Goal: Information Seeking & Learning: Learn about a topic

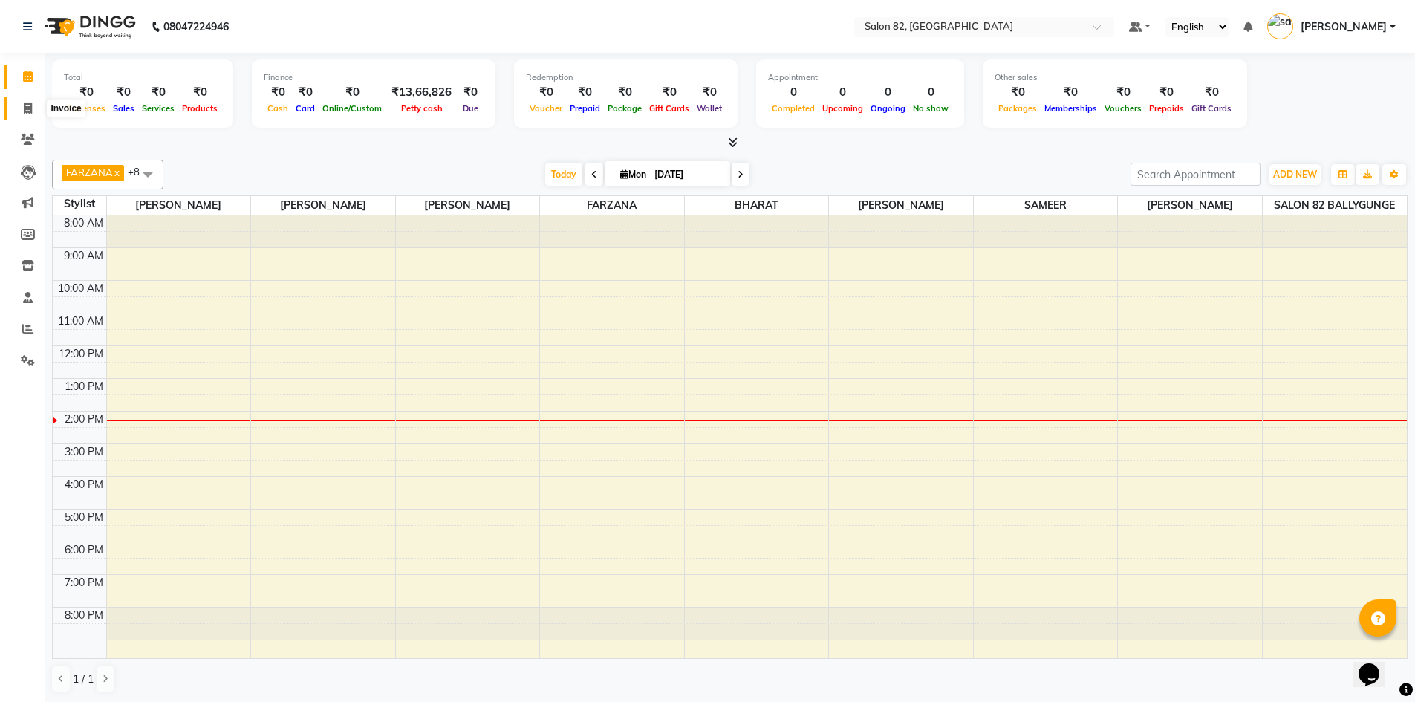
drag, startPoint x: 26, startPoint y: 105, endPoint x: 79, endPoint y: 107, distance: 53.5
click at [26, 105] on icon at bounding box center [28, 108] width 8 height 11
select select "service"
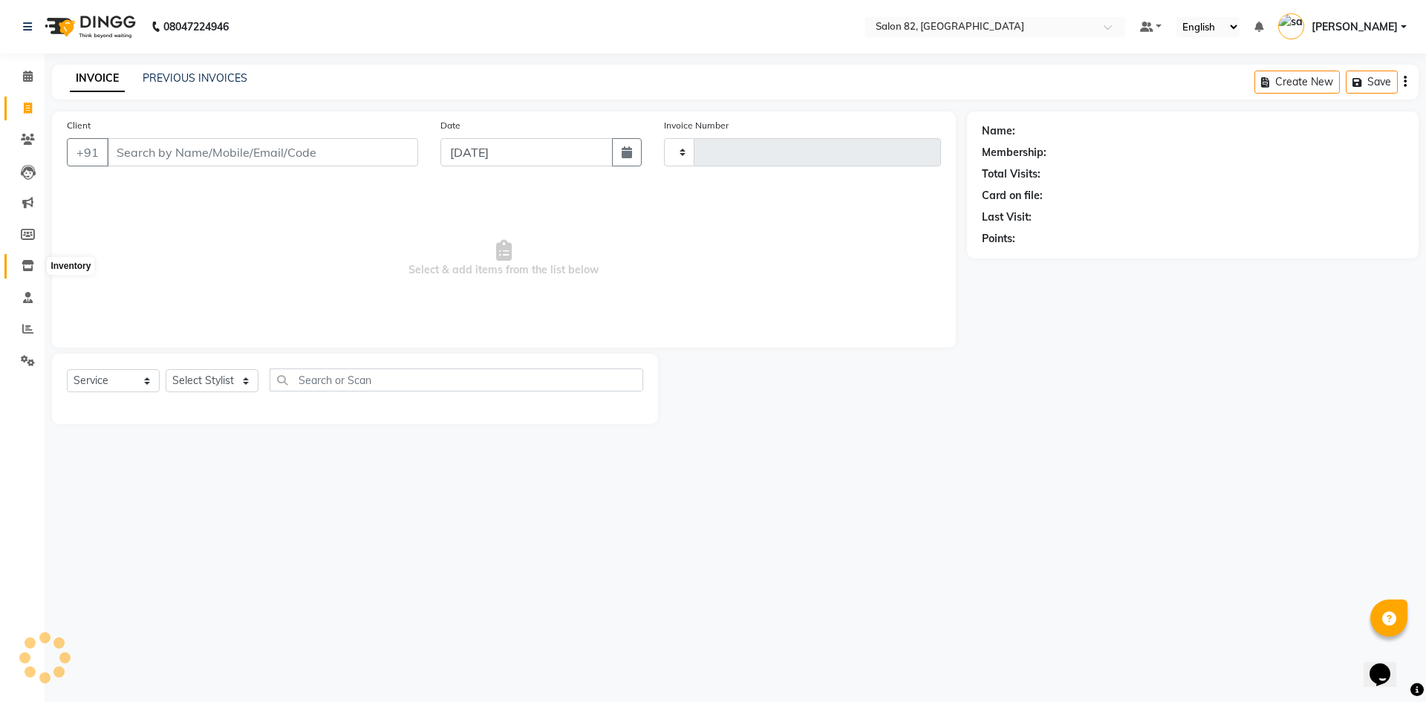
click at [25, 262] on icon at bounding box center [28, 265] width 13 height 11
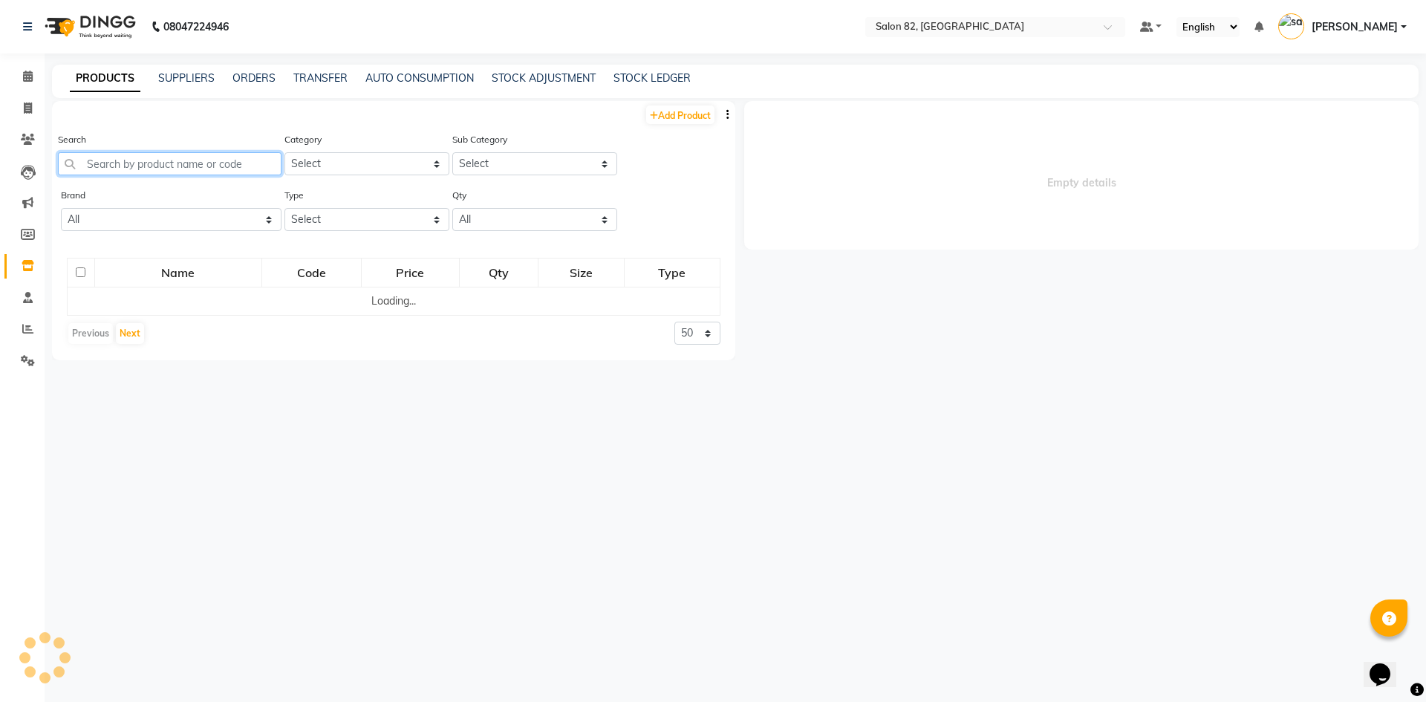
click at [126, 169] on input "text" at bounding box center [170, 163] width 224 height 23
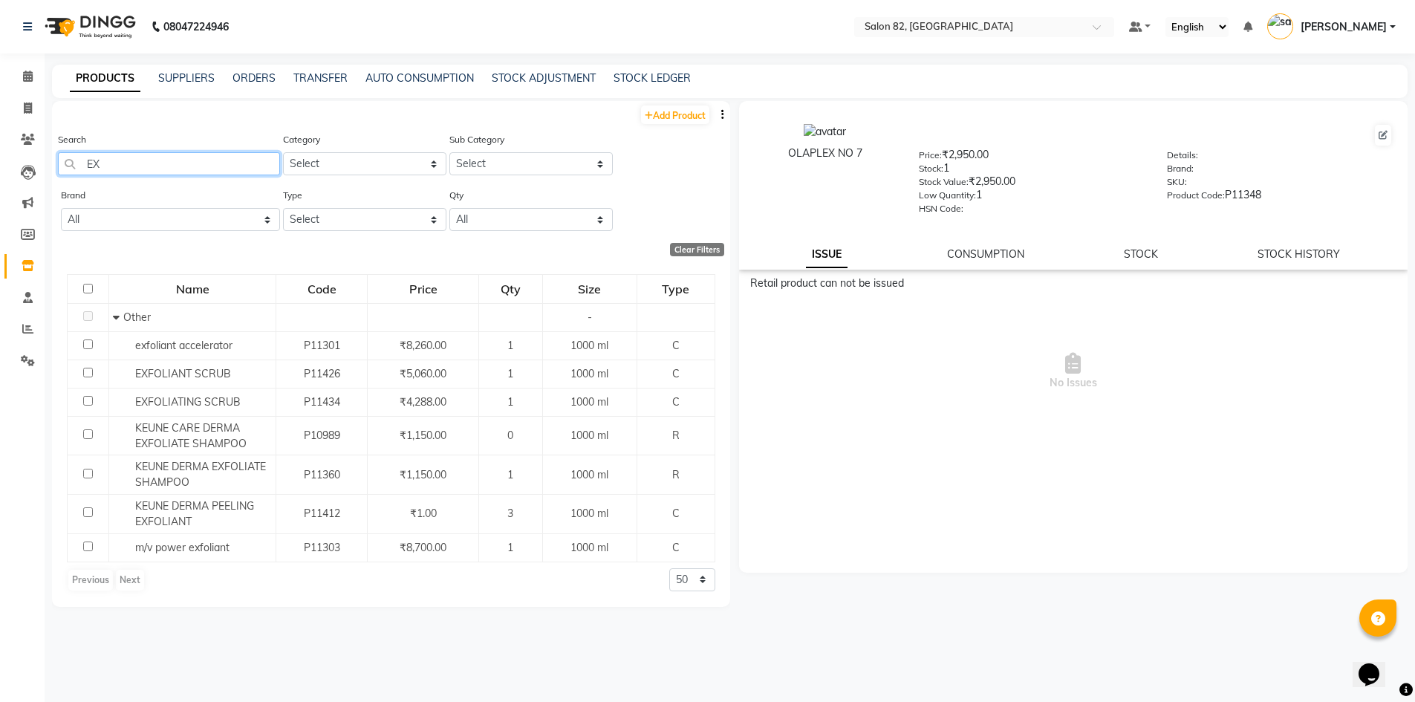
type input "E"
drag, startPoint x: 139, startPoint y: 172, endPoint x: 77, endPoint y: 180, distance: 62.1
click at [81, 181] on div "Search EXFO" at bounding box center [169, 159] width 222 height 56
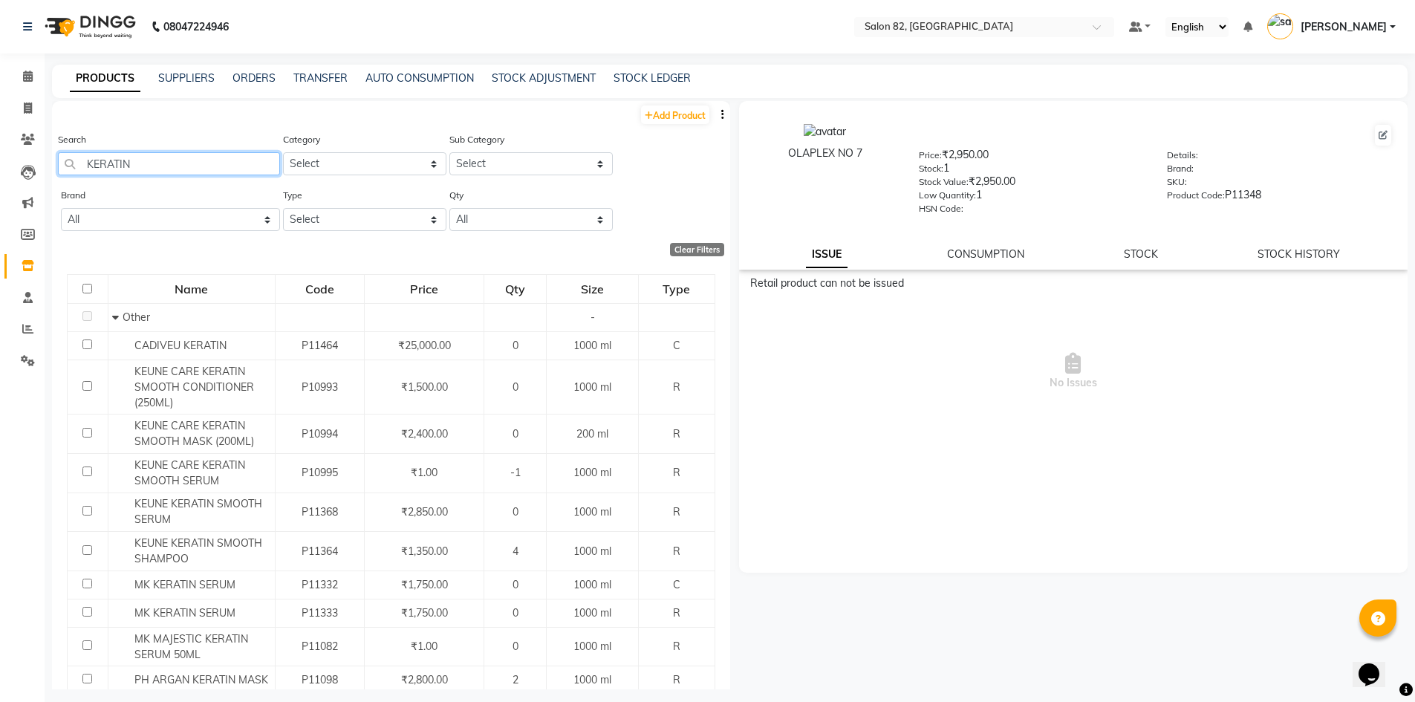
drag, startPoint x: 140, startPoint y: 160, endPoint x: 62, endPoint y: 154, distance: 78.3
click at [62, 154] on input "KERATIN" at bounding box center [169, 163] width 222 height 23
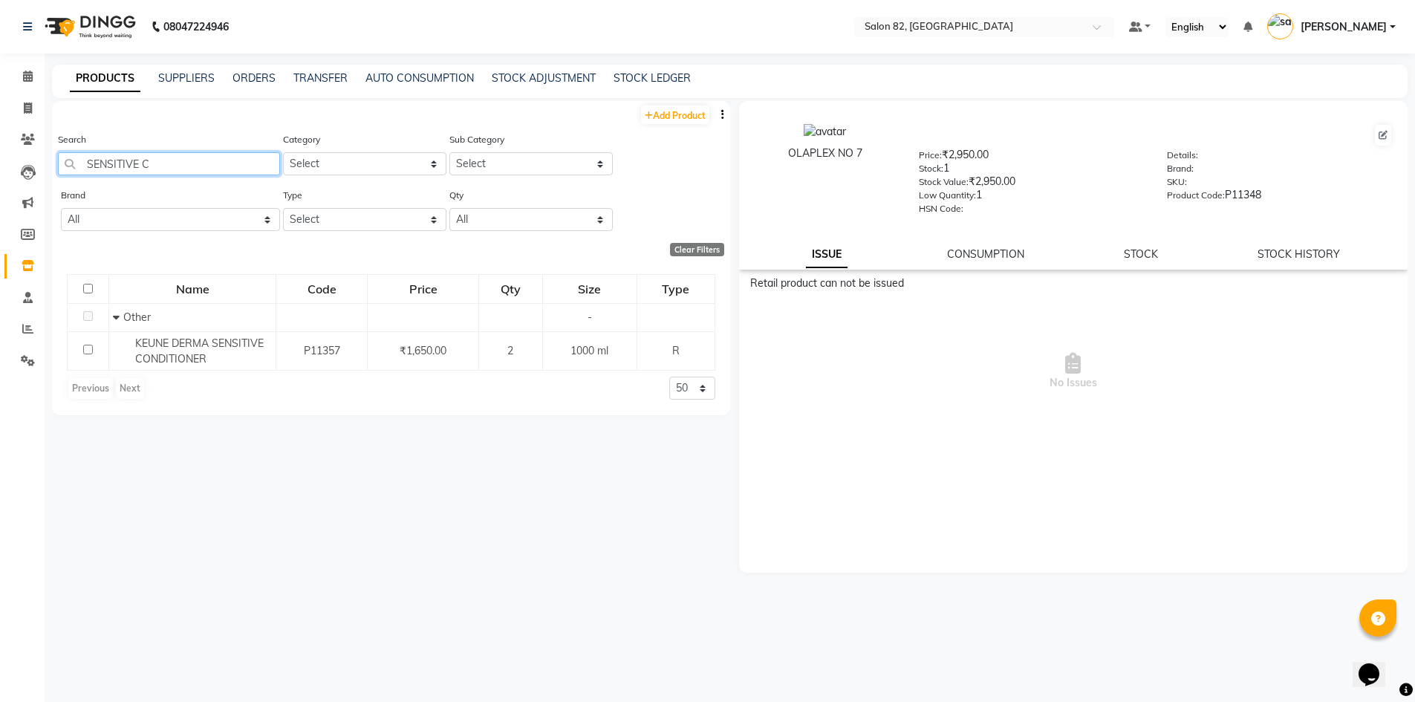
drag, startPoint x: 160, startPoint y: 162, endPoint x: 62, endPoint y: 164, distance: 98.1
click at [62, 164] on input "SENSITIVE C" at bounding box center [169, 163] width 222 height 23
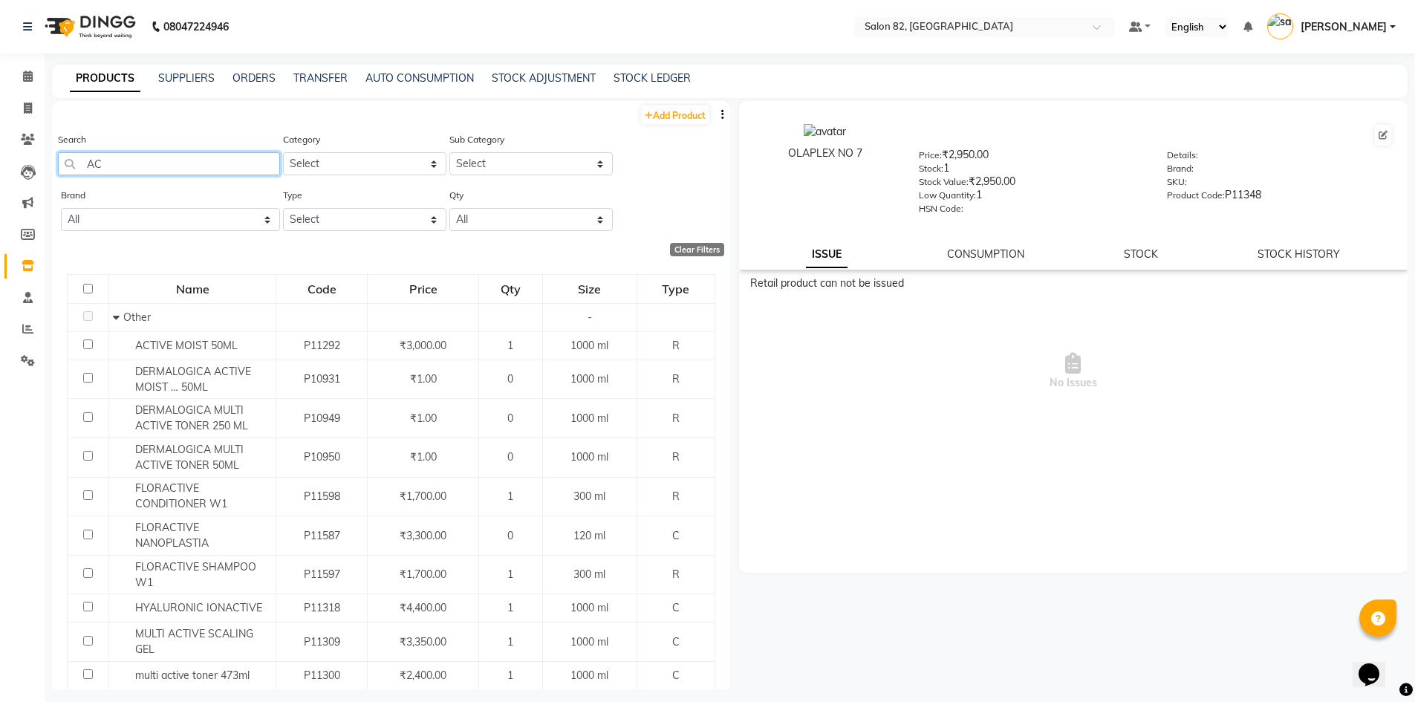
type input "A"
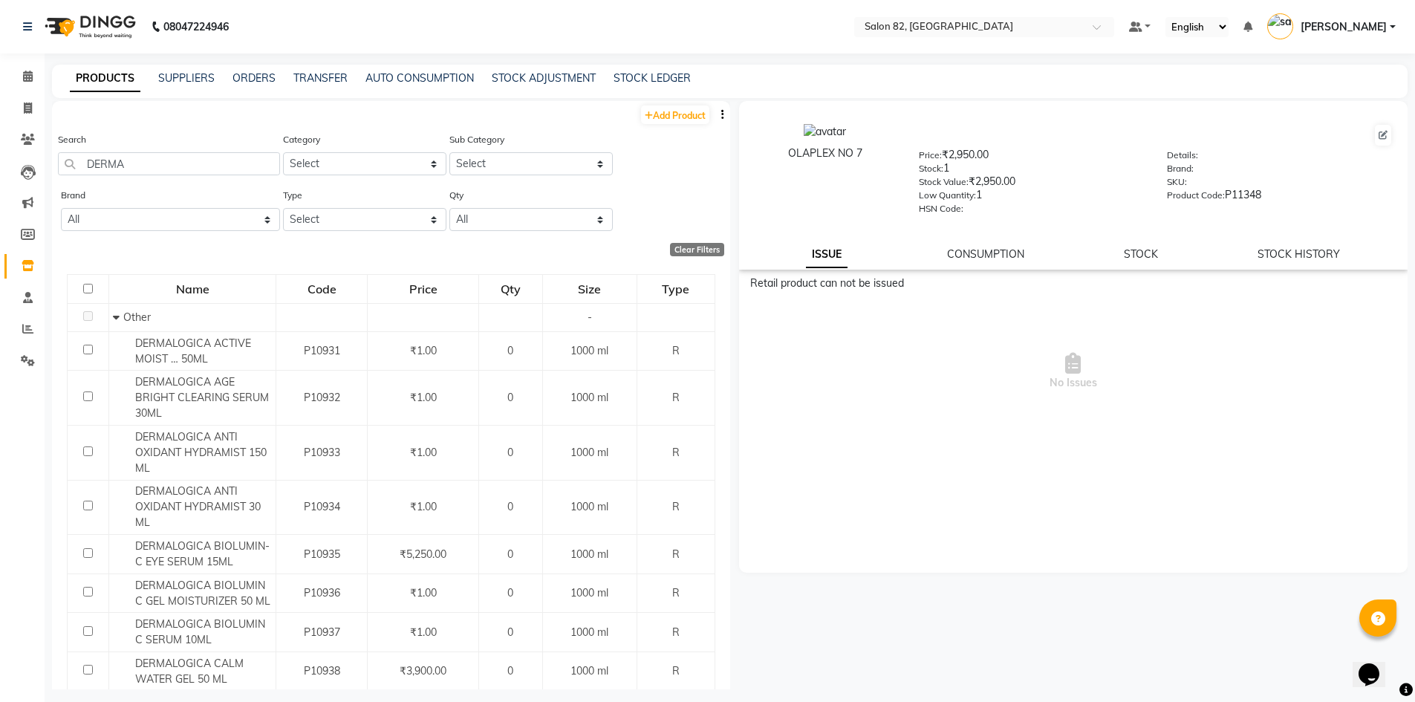
click at [1015, 286] on div "Retail product can not be issued" at bounding box center [1073, 284] width 647 height 16
drag, startPoint x: 146, startPoint y: 159, endPoint x: 87, endPoint y: 166, distance: 59.1
click at [87, 166] on input "DERMA" at bounding box center [169, 163] width 222 height 23
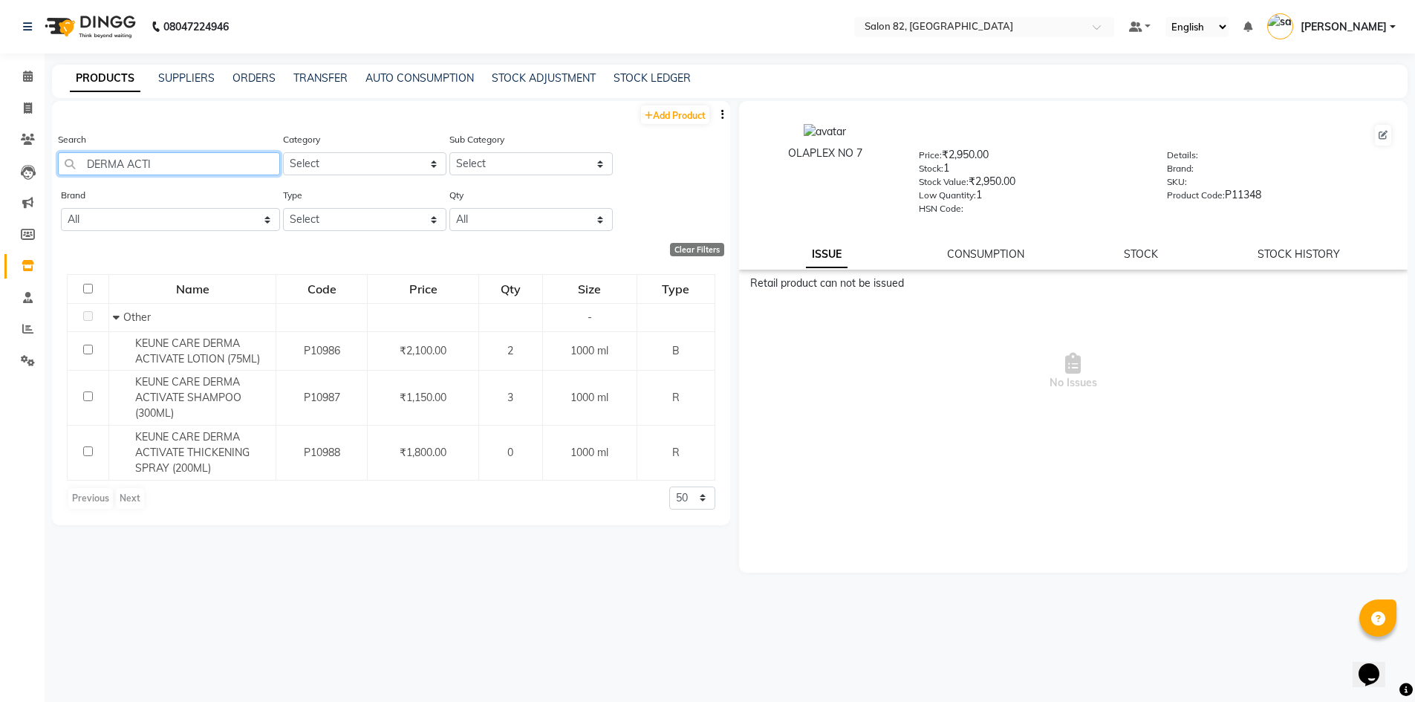
drag, startPoint x: 155, startPoint y: 160, endPoint x: 77, endPoint y: 163, distance: 78.1
click at [77, 163] on input "DERMA ACTI" at bounding box center [169, 163] width 222 height 23
type input "R"
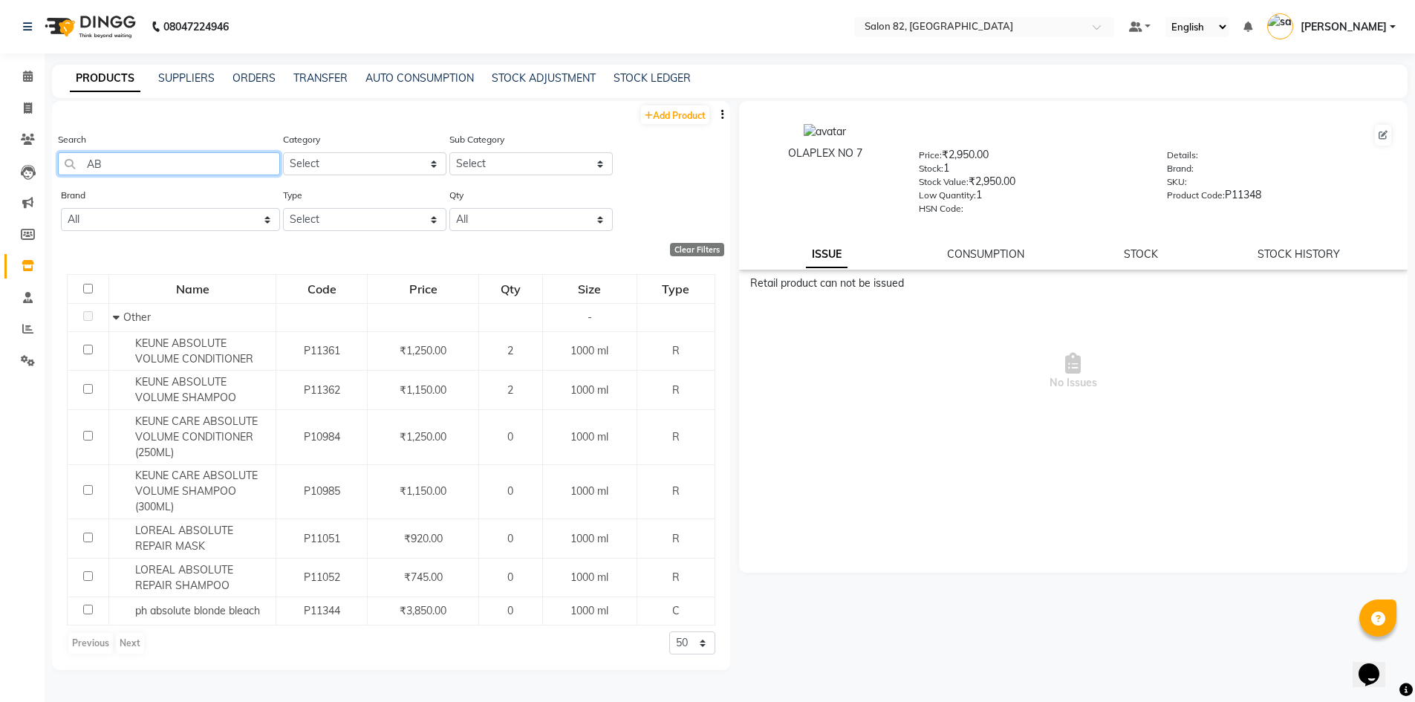
type input "A"
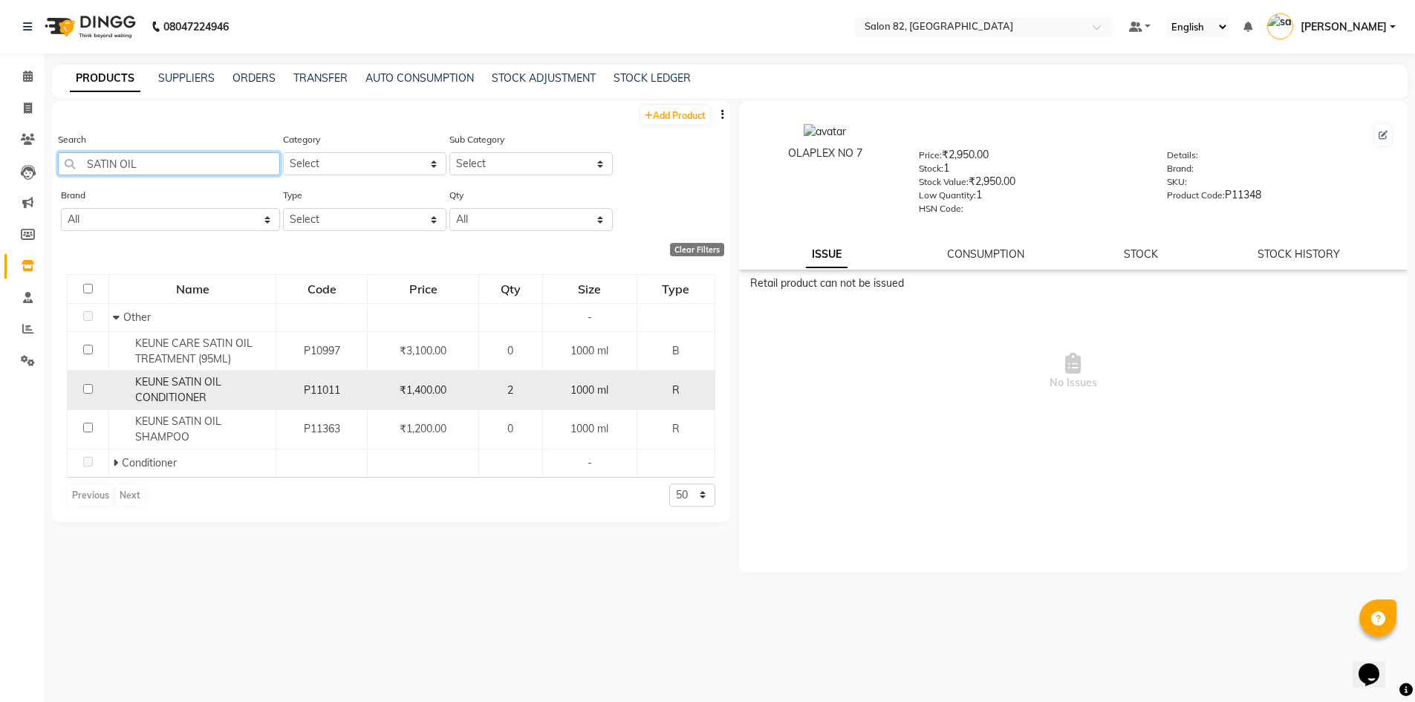
type input "SATIN OIL"
click at [405, 380] on td "₹1,400.00" at bounding box center [423, 390] width 111 height 39
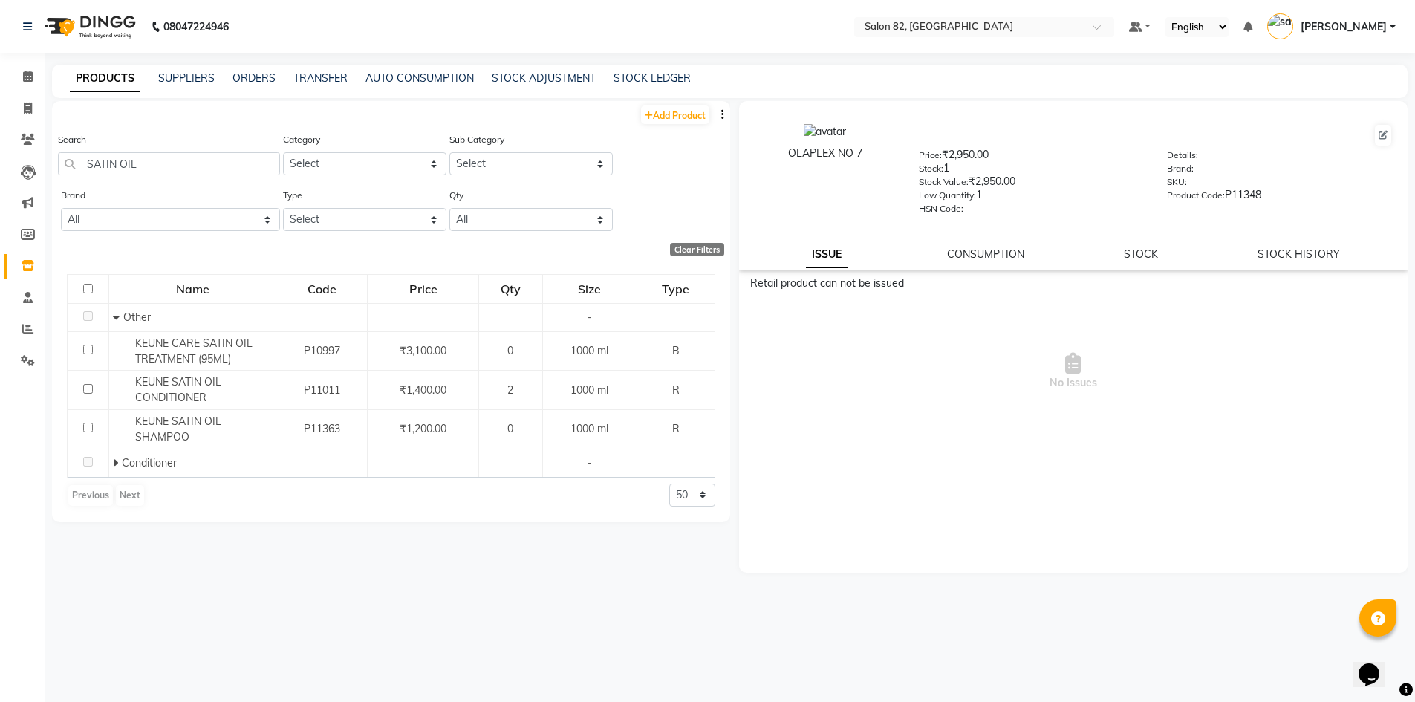
click at [1155, 245] on div "OLAPLEX NO 7 Price: ₹2,950.00 Stock: 1 Stock Value: ₹2,950.00 Low Quantity: 1 H…" at bounding box center [1073, 185] width 669 height 169
click at [1149, 253] on link "STOCK" at bounding box center [1141, 253] width 34 height 13
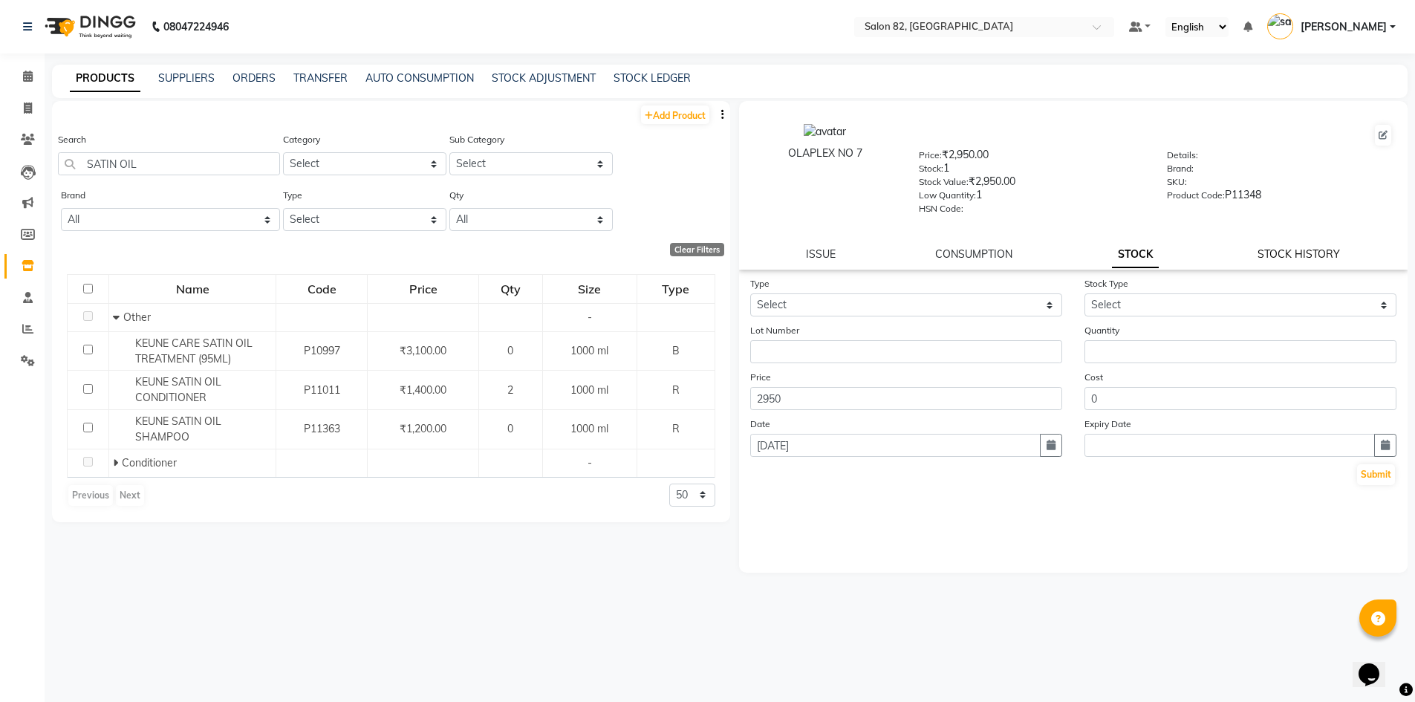
click at [1331, 257] on link "STOCK HISTORY" at bounding box center [1299, 253] width 82 height 13
select select "all"
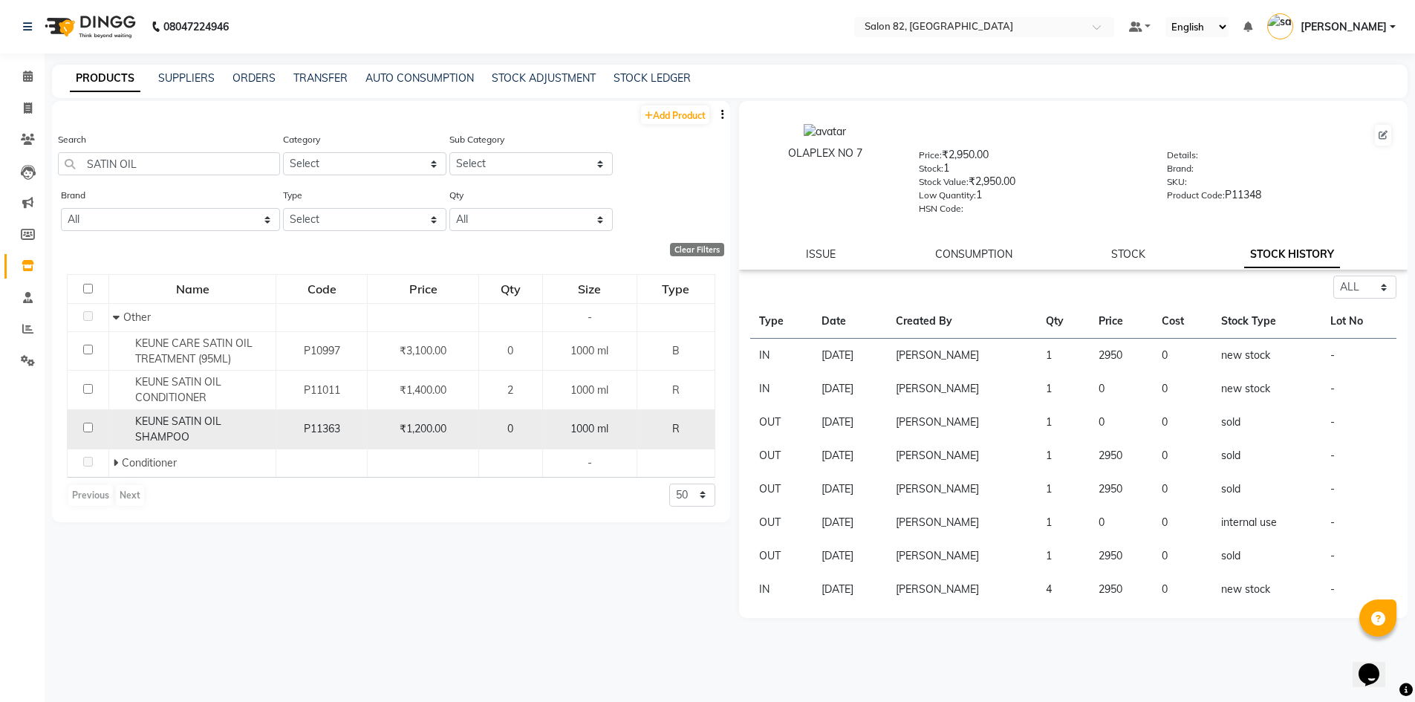
click at [350, 442] on td "P11363" at bounding box center [321, 429] width 91 height 39
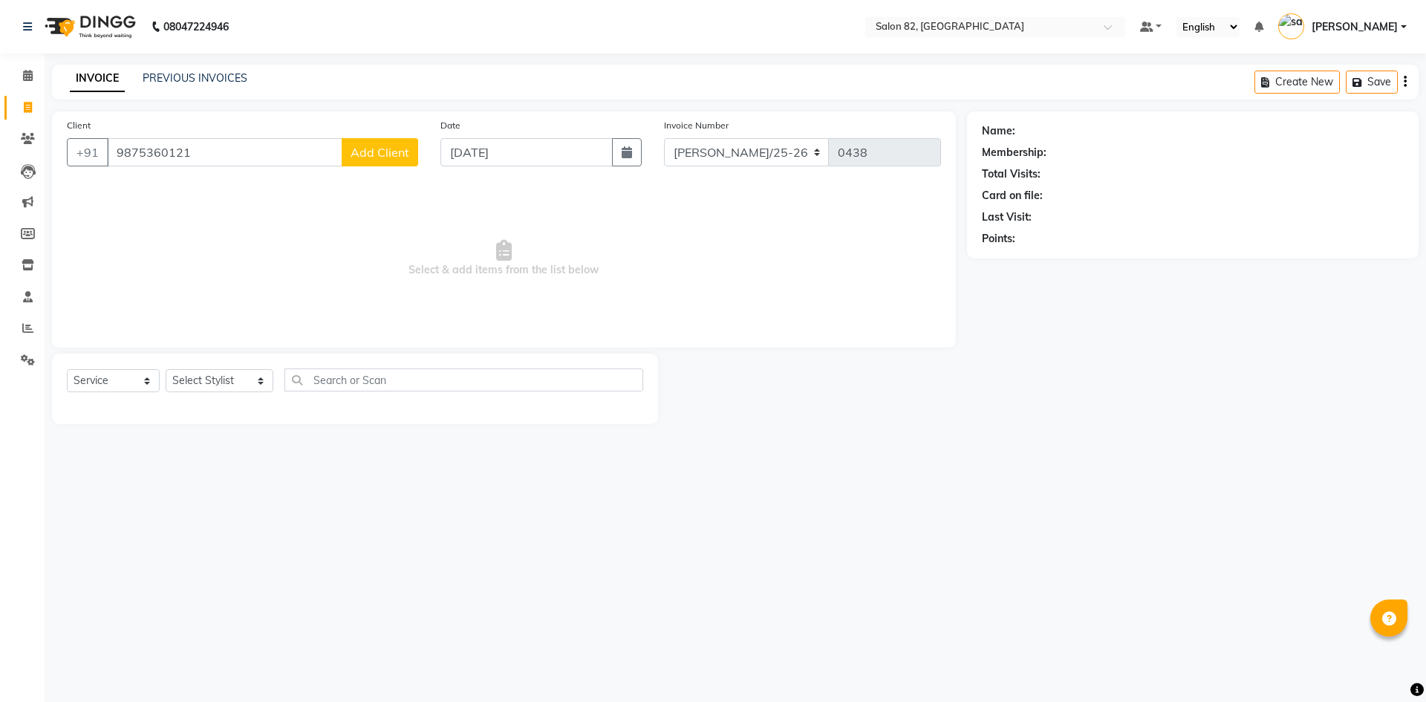
select select "service"
click at [970, 8] on nav "08047224946 Select Location × Salon 82, Ballygunge Default Panel My Panel Engli…" at bounding box center [713, 26] width 1426 height 53
